Goal: Task Accomplishment & Management: Manage account settings

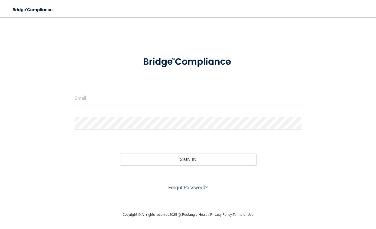
click at [131, 100] on input "email" at bounding box center [188, 98] width 227 height 12
type input "[EMAIL_ADDRESS][DOMAIN_NAME]"
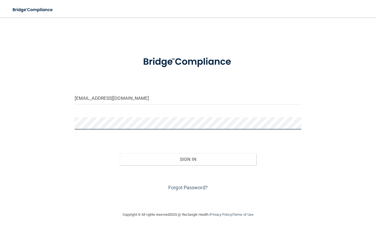
click at [120, 153] on button "Sign In" at bounding box center [188, 159] width 136 height 12
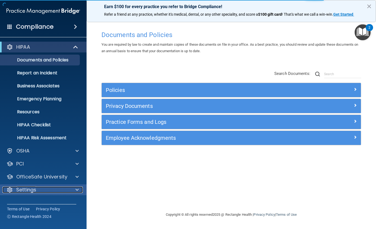
click at [77, 191] on span at bounding box center [77, 190] width 3 height 6
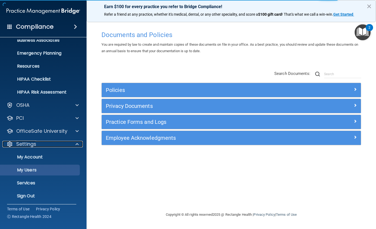
scroll to position [47, 0]
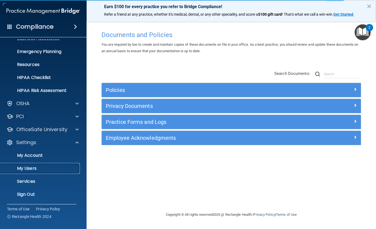
click at [43, 170] on p "My Users" at bounding box center [41, 168] width 74 height 5
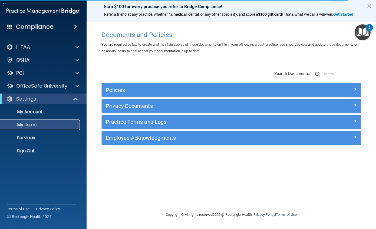
select select "20"
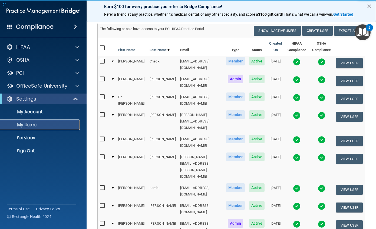
scroll to position [135, 0]
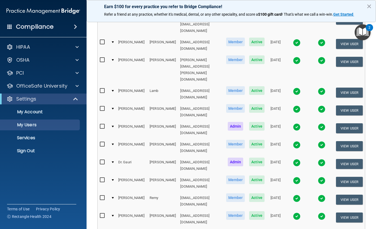
click at [321, 177] on img at bounding box center [322, 181] width 8 height 8
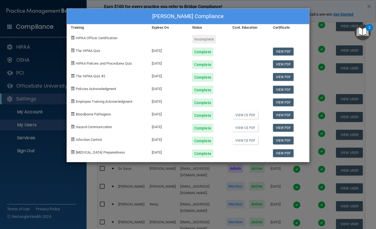
click at [302, 4] on div "[PERSON_NAME] Compliance Training Expires On Status Cont. Education Certificate…" at bounding box center [188, 114] width 376 height 229
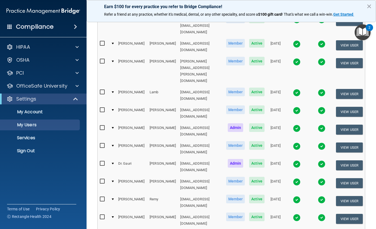
scroll to position [107, 0]
